Goal: Task Accomplishment & Management: Manage account settings

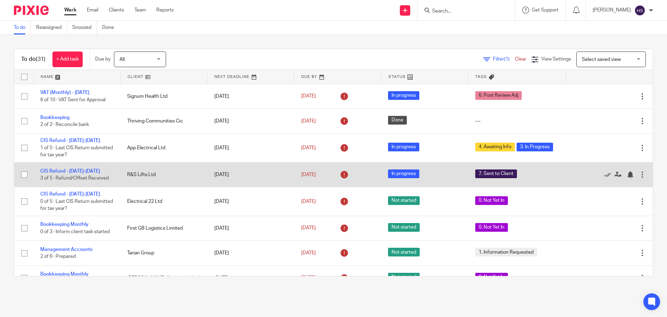
scroll to position [35, 0]
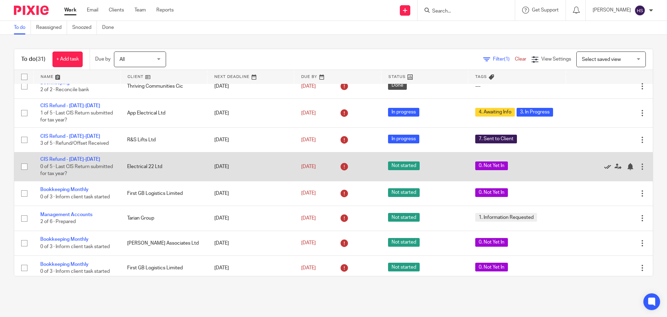
click at [604, 165] on icon at bounding box center [607, 166] width 7 height 7
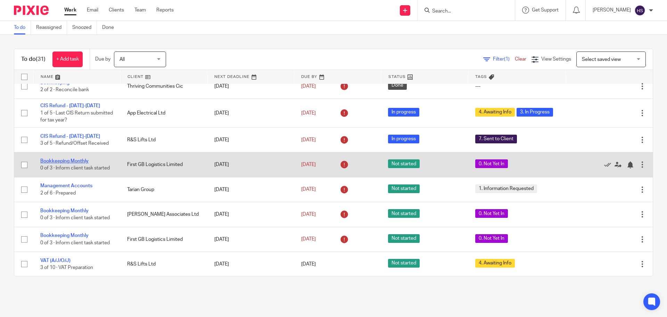
click at [81, 163] on link "Bookkeeping Monthly" at bounding box center [64, 160] width 48 height 5
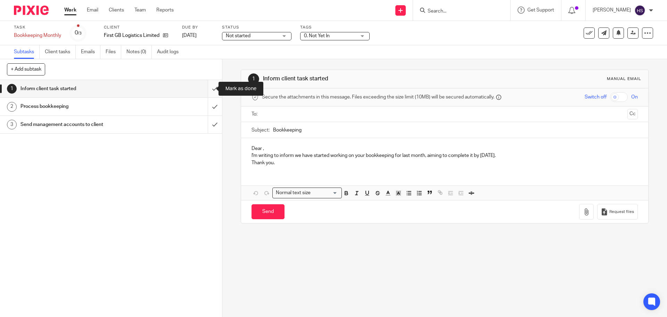
click at [205, 90] on input "submit" at bounding box center [111, 88] width 222 height 17
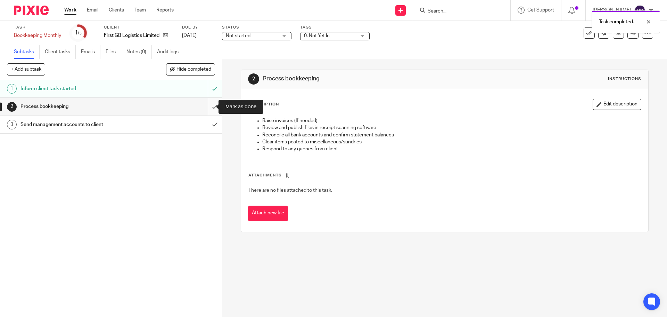
click at [210, 105] on input "submit" at bounding box center [111, 106] width 222 height 17
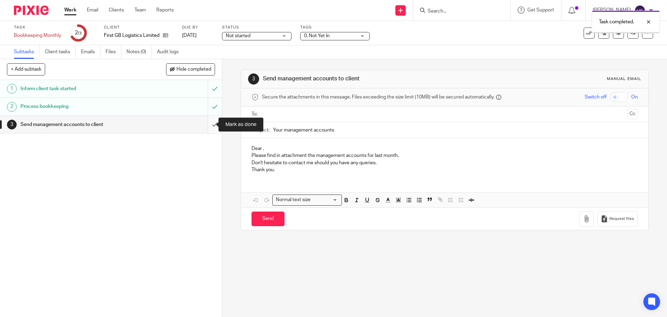
click at [209, 126] on input "submit" at bounding box center [111, 124] width 222 height 17
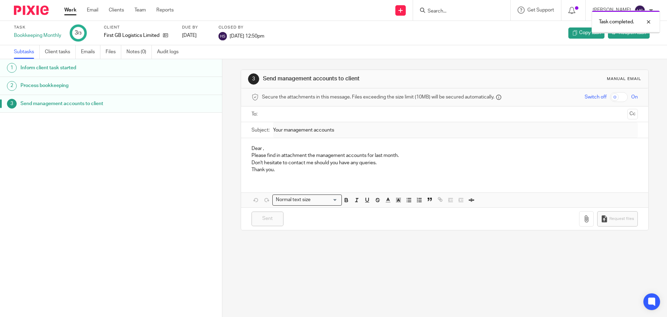
click at [32, 9] on img at bounding box center [31, 10] width 35 height 9
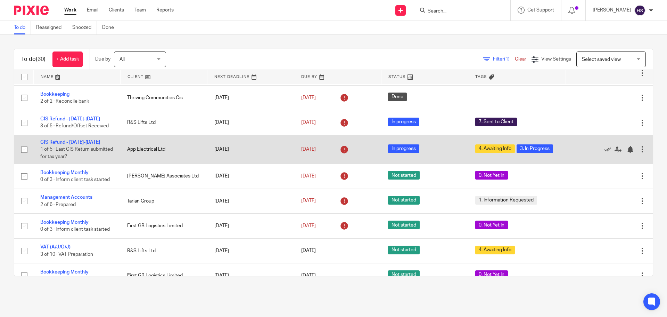
scroll to position [35, 0]
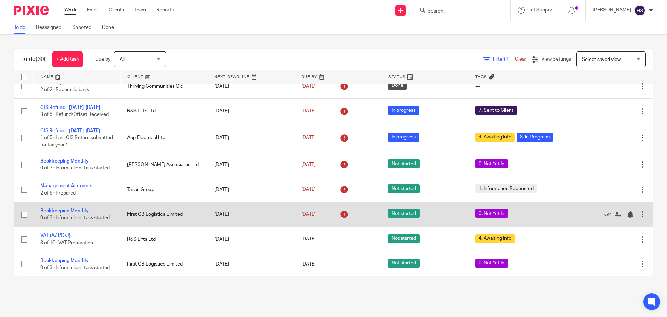
click at [71, 214] on td "Bookkeeping Monthly 0 of 3 · Inform client task started" at bounding box center [76, 214] width 87 height 25
click at [71, 210] on link "Bookkeeping Monthly" at bounding box center [64, 210] width 48 height 5
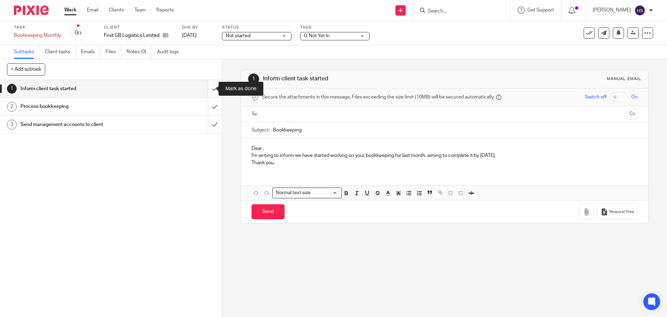
click at [205, 89] on input "submit" at bounding box center [111, 88] width 222 height 17
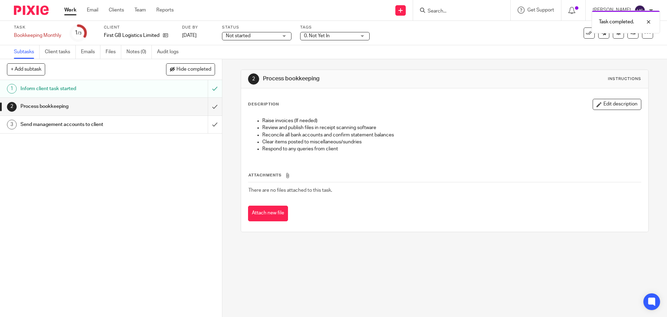
click at [314, 36] on span "0. Not Yet In" at bounding box center [317, 35] width 26 height 5
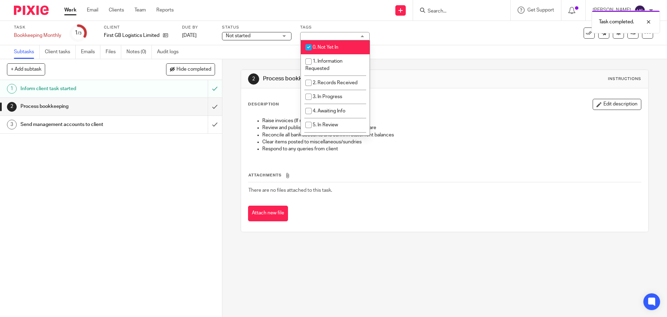
click at [317, 51] on li "0. Not Yet In" at bounding box center [335, 47] width 69 height 14
checkbox input "false"
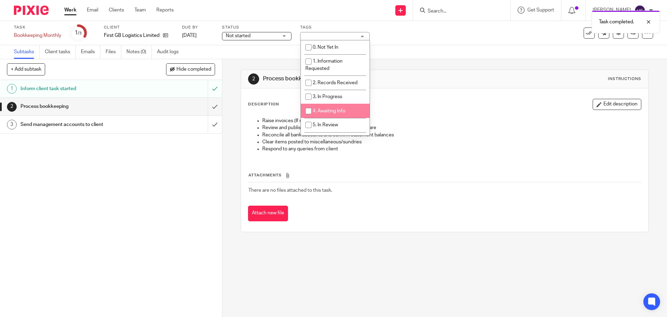
drag, startPoint x: 324, startPoint y: 106, endPoint x: 355, endPoint y: 72, distance: 46.7
click at [324, 106] on li "4. Awaiting Info" at bounding box center [335, 111] width 69 height 14
checkbox input "true"
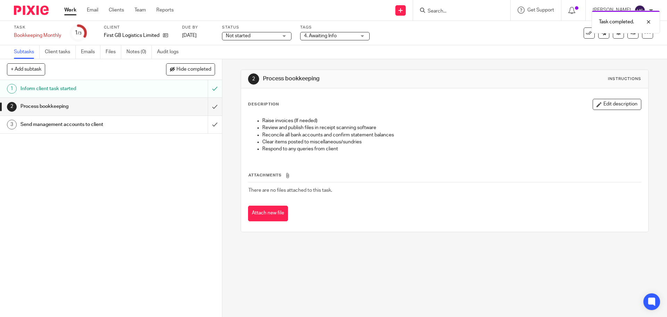
drag, startPoint x: 391, startPoint y: 50, endPoint x: 354, endPoint y: 31, distance: 41.3
click at [388, 49] on div "Subtasks Client tasks Emails Files Notes (0) Audit logs" at bounding box center [333, 52] width 667 height 14
click at [23, 10] on img at bounding box center [31, 10] width 35 height 9
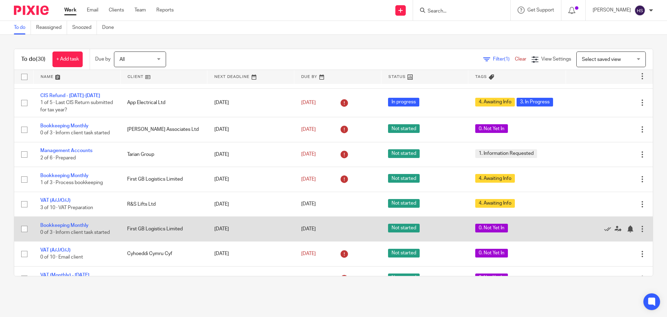
scroll to position [69, 0]
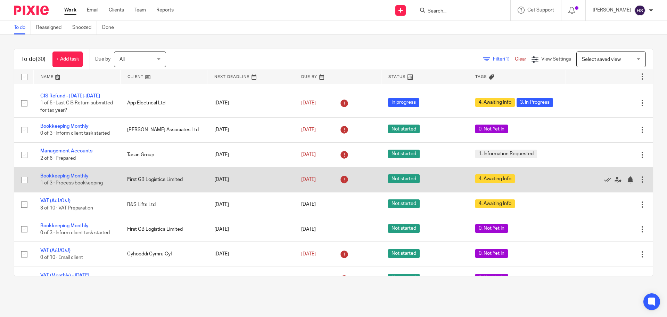
click at [72, 175] on link "Bookkeeping Monthly" at bounding box center [64, 175] width 48 height 5
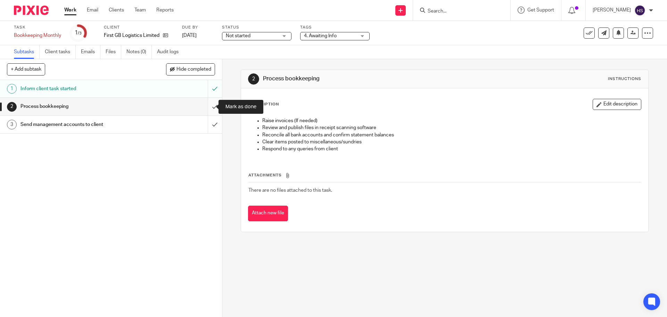
click at [213, 108] on input "submit" at bounding box center [111, 106] width 222 height 17
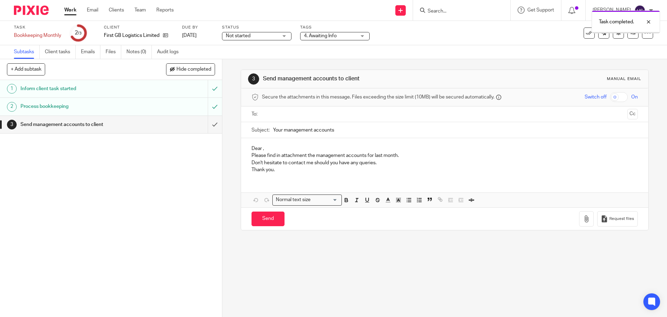
click at [209, 124] on input "submit" at bounding box center [111, 124] width 222 height 17
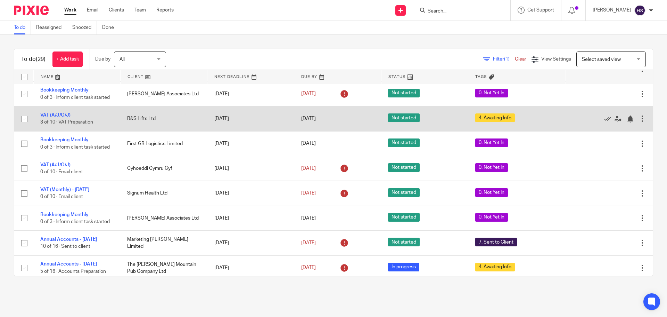
scroll to position [139, 0]
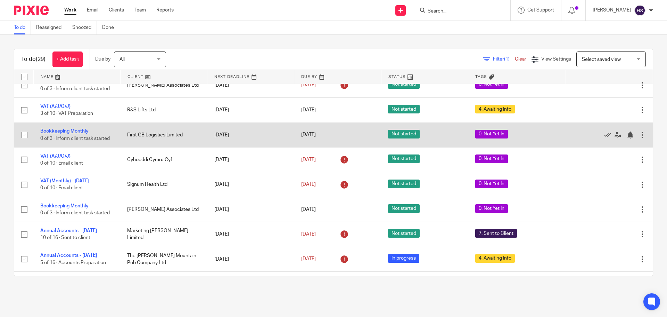
click at [59, 131] on link "Bookkeeping Monthly" at bounding box center [64, 131] width 48 height 5
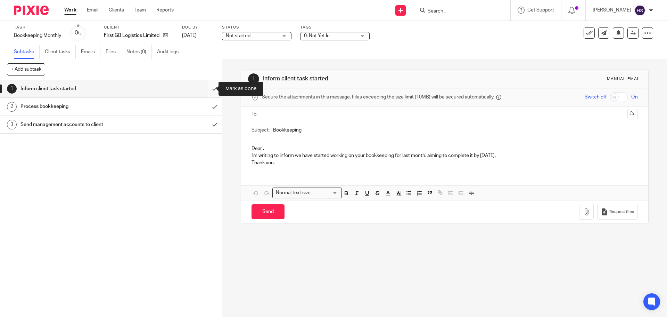
click at [210, 88] on input "submit" at bounding box center [111, 88] width 222 height 17
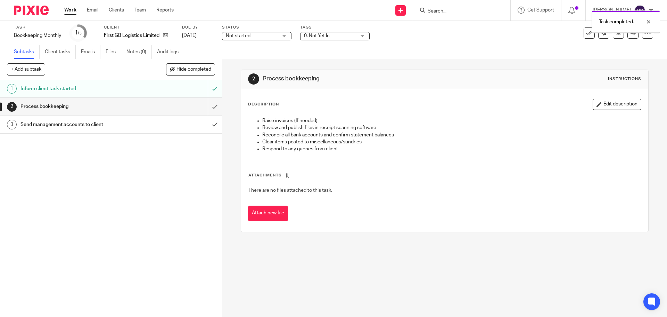
click at [310, 34] on span "0. Not Yet In" at bounding box center [317, 35] width 26 height 5
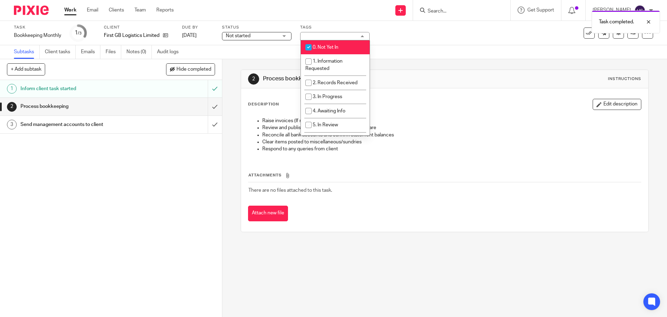
click at [308, 48] on input "checkbox" at bounding box center [308, 47] width 13 height 13
checkbox input "false"
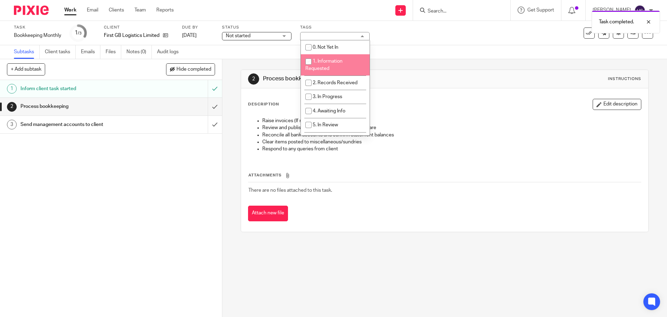
click at [323, 68] on span "1. Information Requested" at bounding box center [323, 65] width 37 height 12
click at [323, 67] on span "1. Information Requested" at bounding box center [323, 65] width 37 height 12
checkbox input "false"
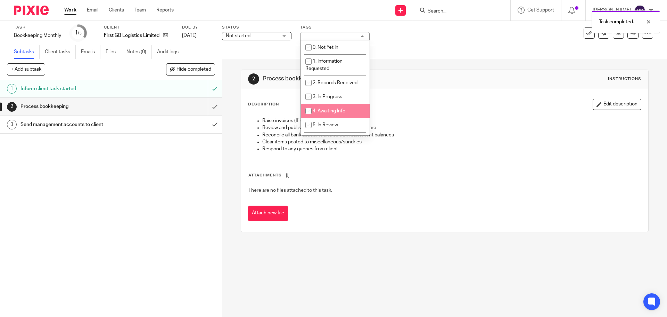
drag, startPoint x: 340, startPoint y: 109, endPoint x: 401, endPoint y: 95, distance: 62.4
click at [340, 108] on span "4. Awaiting Info" at bounding box center [329, 110] width 33 height 5
checkbox input "true"
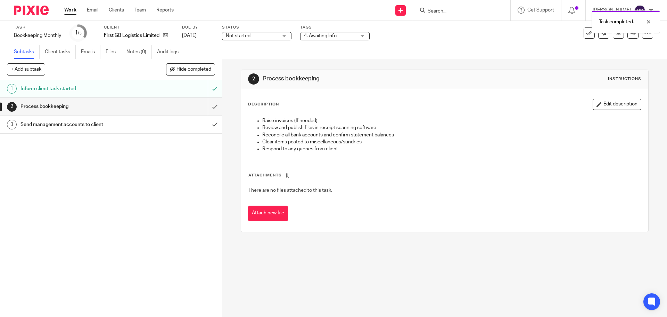
drag, startPoint x: 442, startPoint y: 67, endPoint x: 215, endPoint y: 0, distance: 236.7
click at [436, 64] on div "2 Process bookkeeping Instructions Description Edit description Raise invoices …" at bounding box center [445, 150] width 408 height 183
click at [34, 15] on div at bounding box center [28, 10] width 57 height 20
drag, startPoint x: 34, startPoint y: 11, endPoint x: 147, endPoint y: 41, distance: 116.6
click at [35, 11] on img at bounding box center [31, 10] width 35 height 9
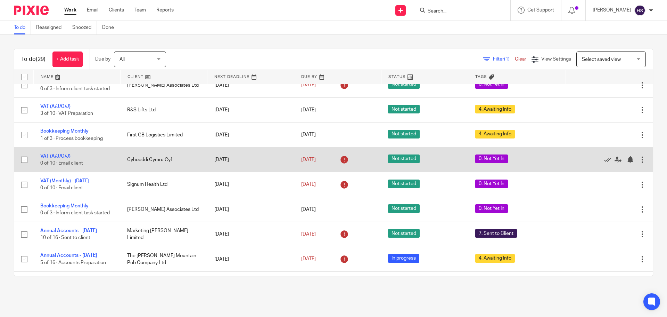
scroll to position [174, 0]
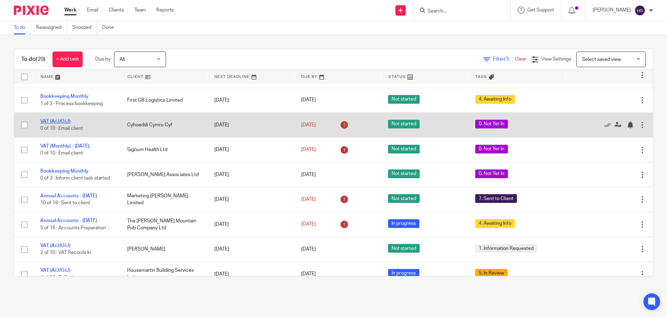
click at [57, 123] on link "VAT (A/J/O/J)" at bounding box center [55, 121] width 30 height 5
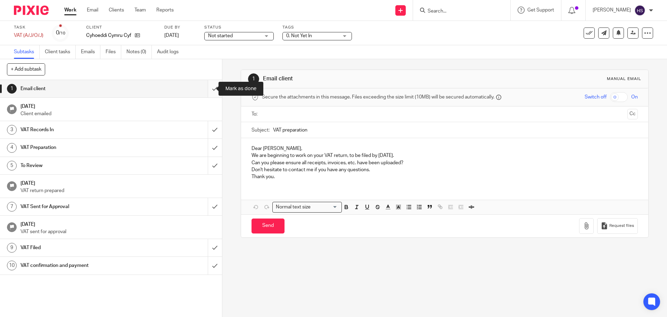
click at [204, 87] on input "submit" at bounding box center [111, 88] width 222 height 17
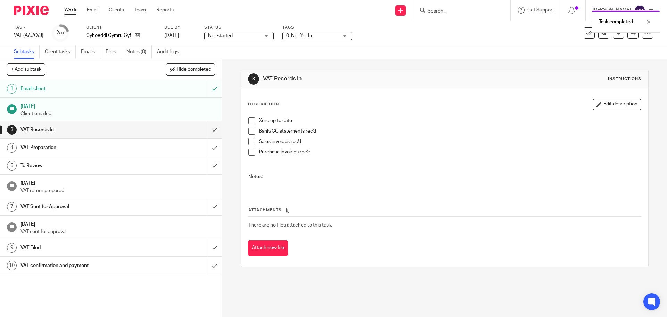
click at [306, 34] on span "0. Not Yet In" at bounding box center [299, 35] width 26 height 5
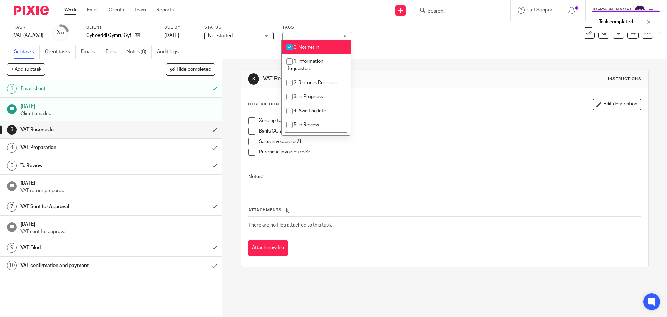
click at [305, 44] on li "0. Not Yet In" at bounding box center [316, 47] width 69 height 14
checkbox input "false"
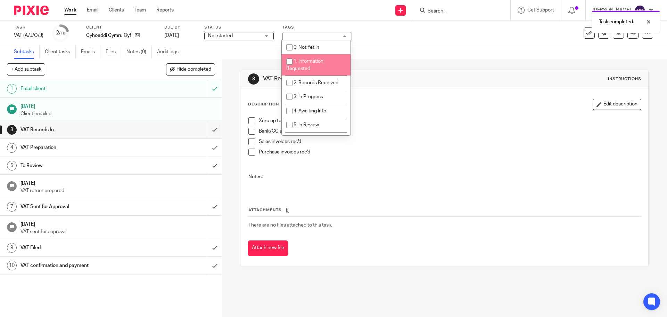
click at [304, 67] on span "1. Information Requested" at bounding box center [304, 65] width 37 height 12
checkbox input "true"
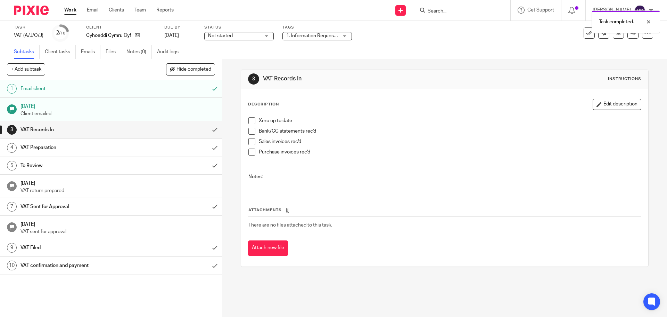
drag, startPoint x: 451, startPoint y: 59, endPoint x: 377, endPoint y: 34, distance: 78.1
click at [447, 56] on main "Task VAT (A/J/O/J) Save VAT (A/J/O/J) 2 /10 Client Cyhoeddi Cymru Cyf Due by [D…" at bounding box center [333, 158] width 667 height 317
drag, startPoint x: 404, startPoint y: 43, endPoint x: 279, endPoint y: 36, distance: 124.6
click at [403, 43] on div "Task VAT (A/J/O/J) Save VAT (A/J/O/J) 2 /10 Client Cyhoeddi Cymru Cyf Due by 30…" at bounding box center [333, 33] width 667 height 24
drag, startPoint x: 29, startPoint y: 11, endPoint x: 33, endPoint y: 11, distance: 4.5
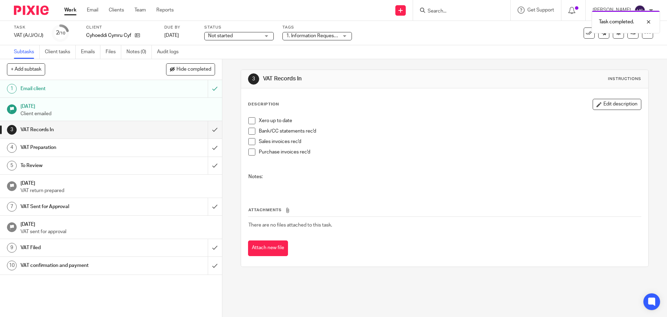
click at [30, 11] on img at bounding box center [31, 10] width 35 height 9
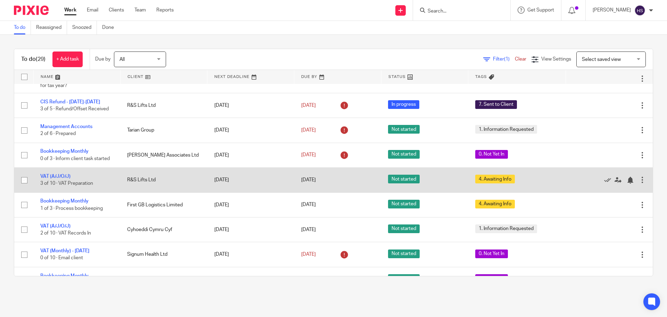
scroll to position [35, 0]
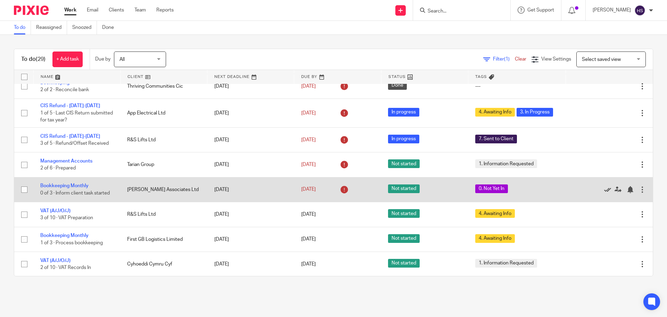
click at [604, 188] on icon at bounding box center [607, 189] width 7 height 7
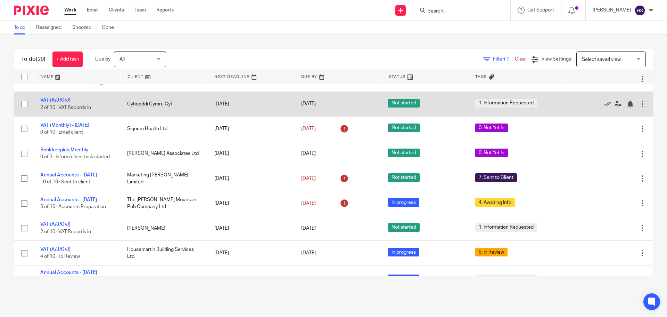
scroll to position [89, 0]
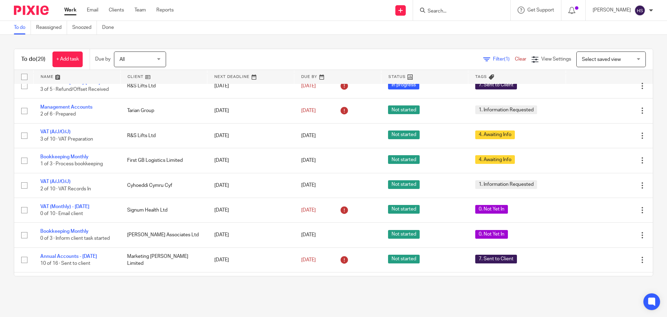
click at [38, 14] on img at bounding box center [31, 10] width 35 height 9
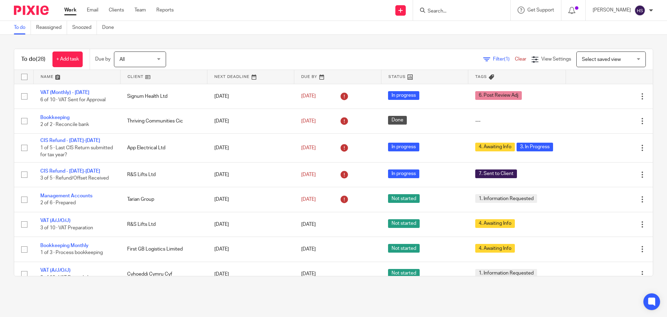
click at [437, 10] on input "Search" at bounding box center [458, 11] width 63 height 6
type input "agn"
click at [452, 23] on link at bounding box center [469, 27] width 86 height 10
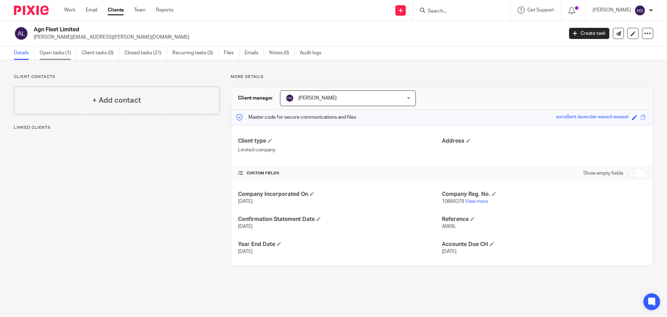
click at [49, 52] on link "Open tasks (1)" at bounding box center [58, 53] width 37 height 14
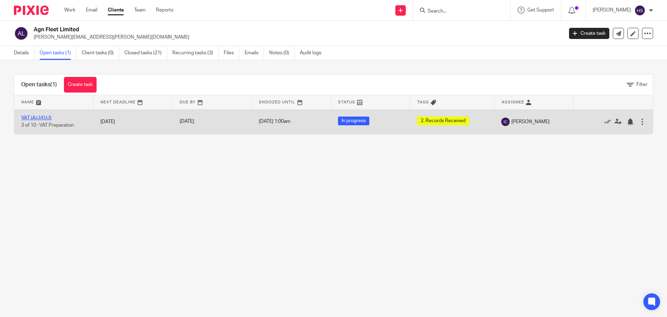
click at [26, 116] on link "VAT (A/J/O/J)" at bounding box center [36, 117] width 30 height 5
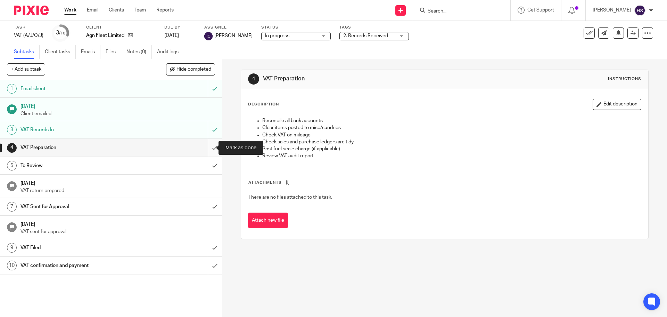
click at [211, 148] on input "submit" at bounding box center [111, 147] width 222 height 17
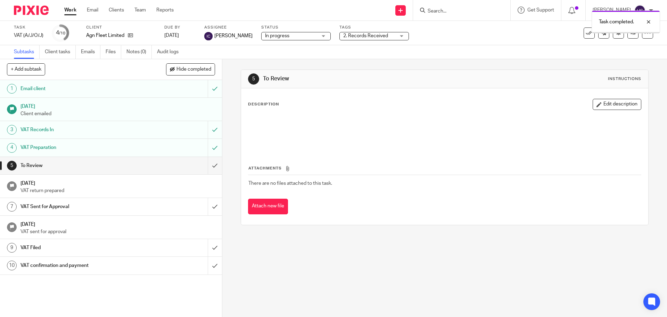
click at [361, 37] on span "2. Records Received" at bounding box center [365, 35] width 45 height 5
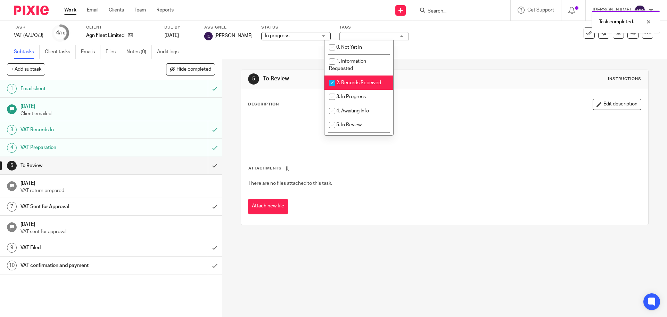
click at [343, 81] on span "2. Records Received" at bounding box center [358, 82] width 45 height 5
checkbox input "false"
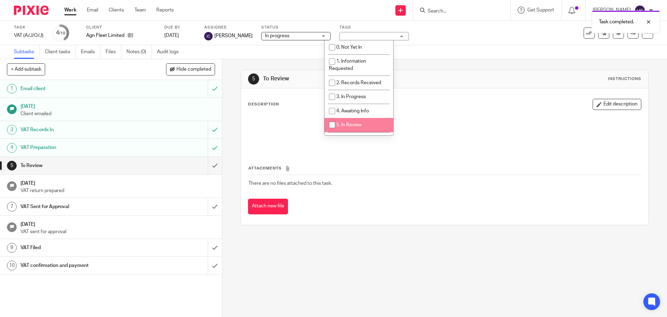
click at [347, 126] on span "5. In Review" at bounding box center [348, 124] width 25 height 5
checkbox input "true"
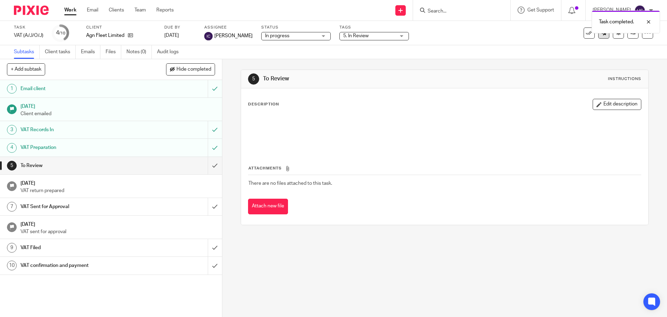
drag, startPoint x: 477, startPoint y: 52, endPoint x: 601, endPoint y: 34, distance: 125.6
click at [480, 51] on div "Subtasks Client tasks Emails Files Notes (0) Audit logs" at bounding box center [333, 52] width 667 height 14
click at [628, 38] on link at bounding box center [632, 32] width 11 height 11
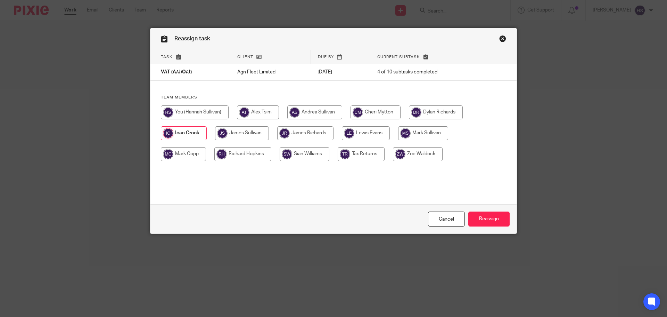
click at [260, 131] on input "radio" at bounding box center [242, 133] width 54 height 14
radio input "true"
click at [487, 221] on input "Reassign" at bounding box center [488, 218] width 41 height 15
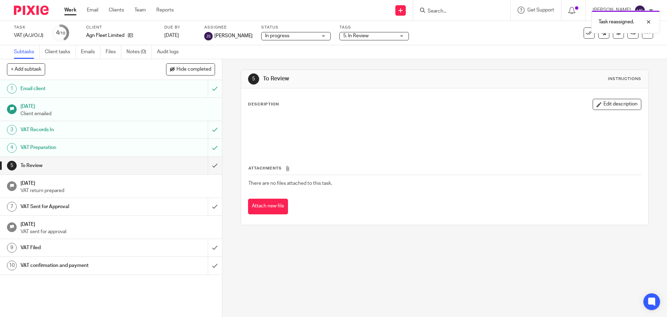
click at [31, 12] on img at bounding box center [31, 10] width 35 height 9
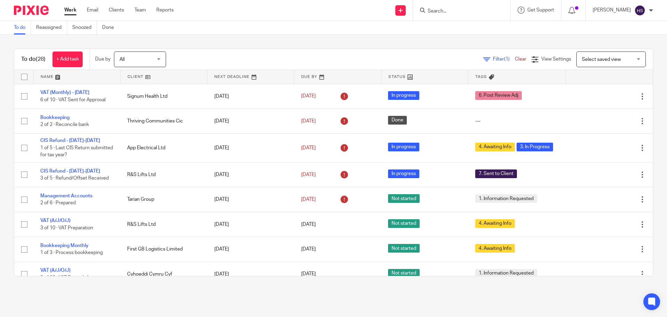
click at [197, 39] on div "To do (28) + Add task Due by All All [DATE] [DATE] This week Next week This mon…" at bounding box center [333, 162] width 667 height 255
